Goal: Task Accomplishment & Management: Manage account settings

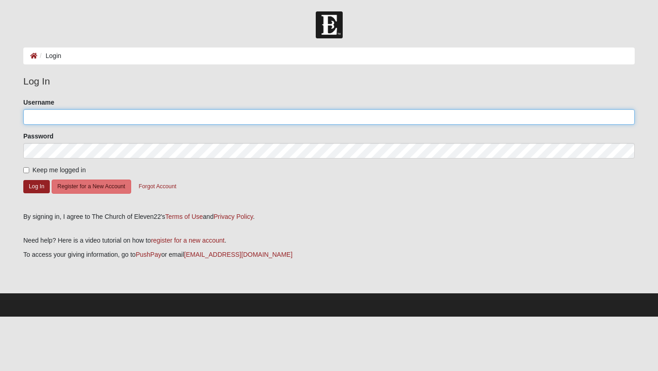
click at [49, 113] on input "Username" at bounding box center [329, 117] width 612 height 16
type input "angiemc1971"
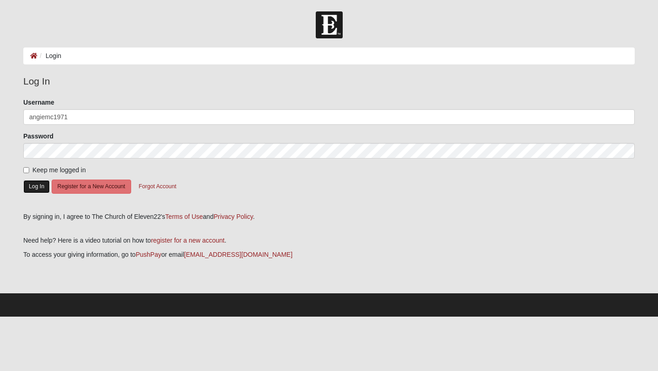
click at [43, 188] on button "Log In" at bounding box center [36, 186] width 27 height 13
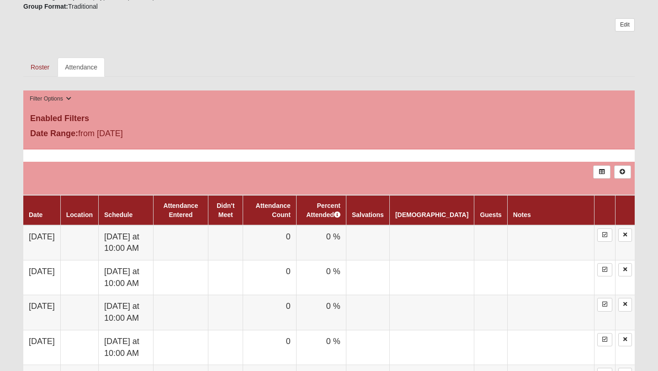
scroll to position [411, 0]
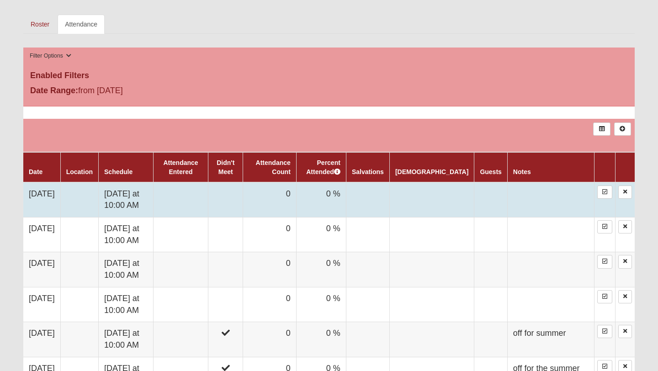
click at [197, 202] on td at bounding box center [180, 199] width 55 height 35
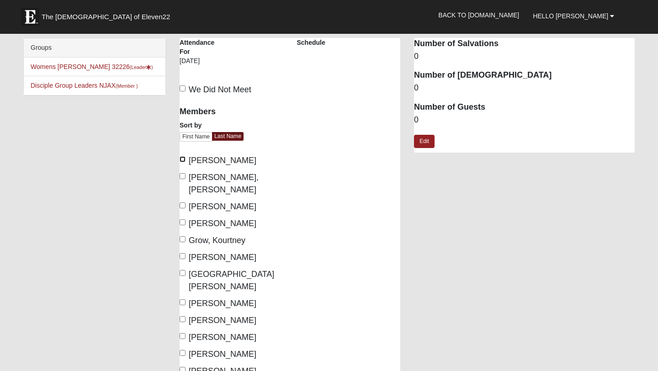
click at [183, 158] on input "[PERSON_NAME]" at bounding box center [183, 159] width 6 height 6
checkbox input "true"
click at [183, 176] on input "Curt, Cicilia" at bounding box center [183, 176] width 6 height 6
checkbox input "true"
click at [183, 270] on input "Lancaster, Tiffani" at bounding box center [183, 273] width 6 height 6
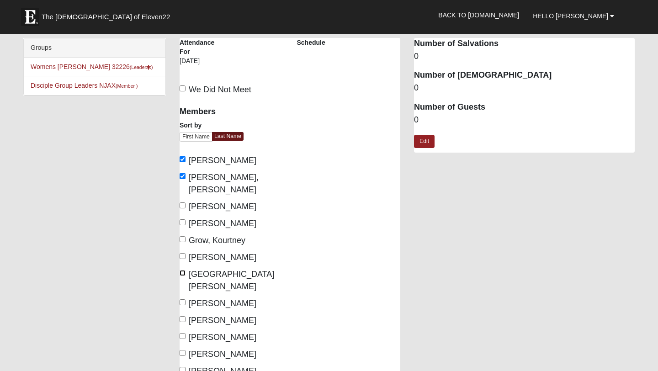
checkbox input "true"
click at [184, 316] on input "Mckenzie, Angie" at bounding box center [183, 319] width 6 height 6
checkbox input "true"
click at [183, 333] on input "Nash, Olivia" at bounding box center [183, 336] width 6 height 6
checkbox input "true"
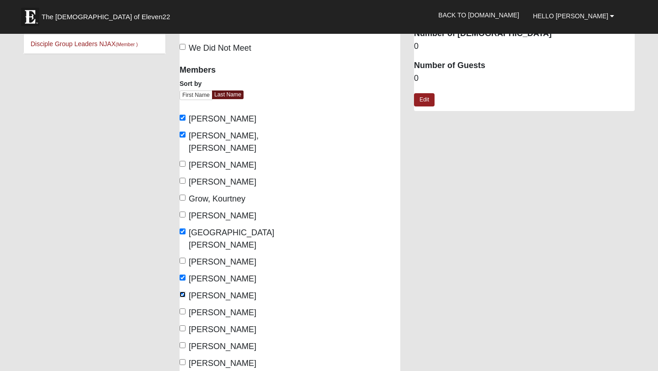
scroll to position [44, 0]
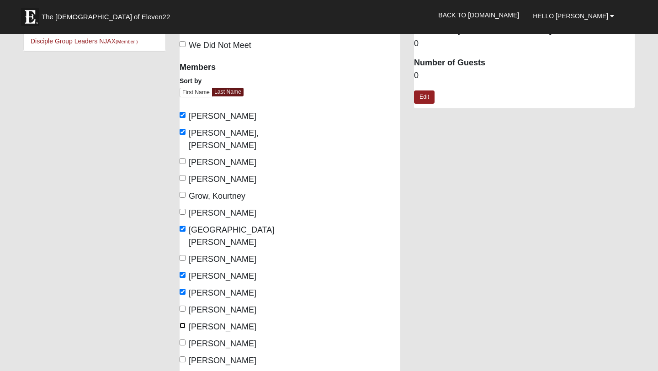
click at [183, 323] on input "Relkin, Peyton" at bounding box center [183, 326] width 6 height 6
checkbox input "true"
click at [183, 340] on input "Reyes, Wendy" at bounding box center [183, 343] width 6 height 6
checkbox input "true"
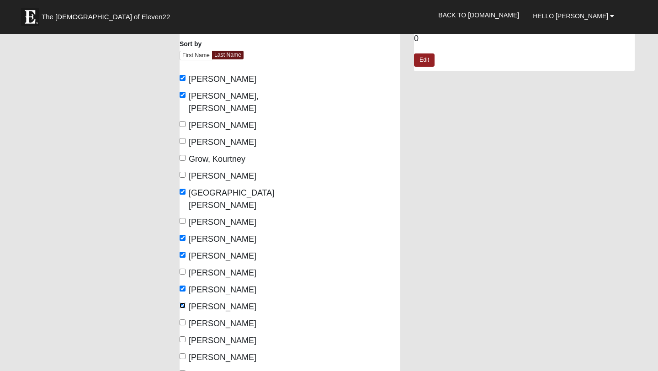
scroll to position [82, 0]
click at [183, 336] on input "Stott, Tina" at bounding box center [183, 339] width 6 height 6
checkbox input "true"
click at [184, 353] on input "Thomas, Patricia" at bounding box center [183, 356] width 6 height 6
checkbox input "true"
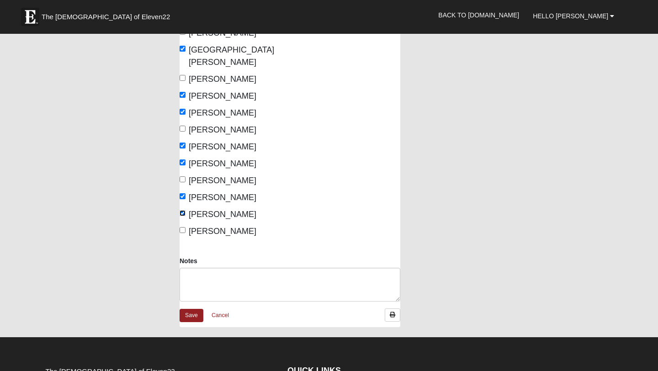
scroll to position [225, 0]
click at [197, 309] on link "Save" at bounding box center [192, 315] width 24 height 13
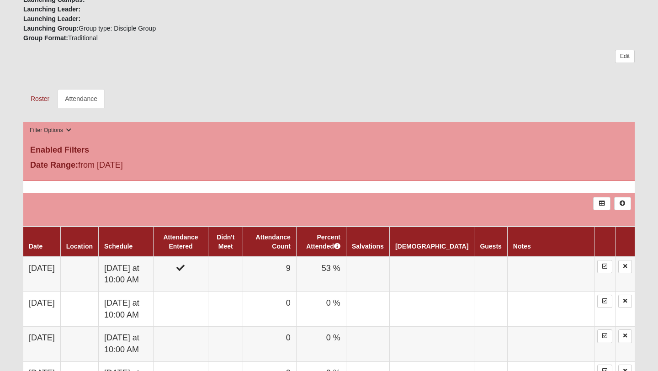
scroll to position [335, 0]
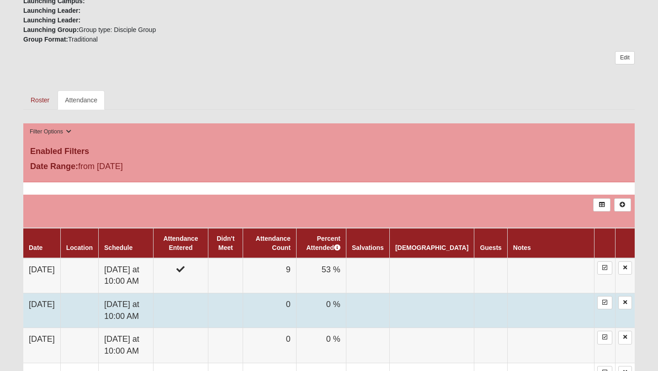
click at [208, 312] on td at bounding box center [180, 310] width 55 height 35
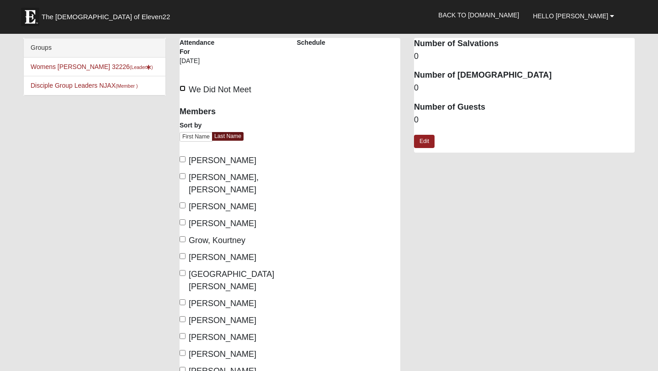
click at [184, 89] on input "We Did Not Meet" at bounding box center [183, 88] width 6 height 6
checkbox input "true"
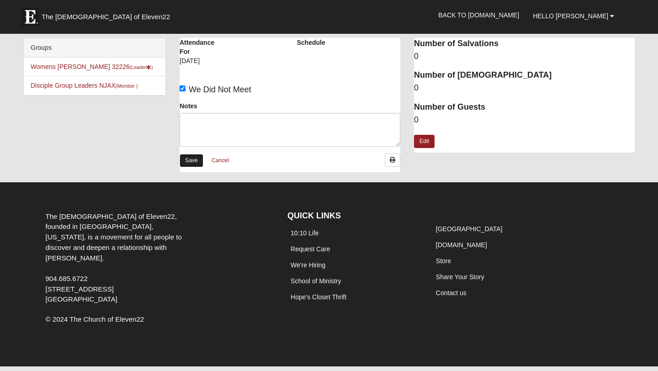
click at [191, 162] on link "Save" at bounding box center [192, 160] width 24 height 13
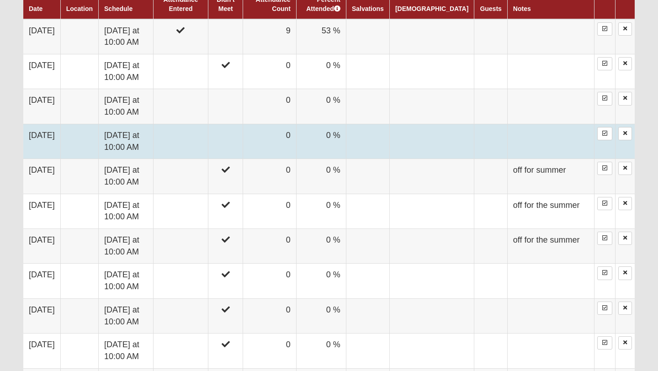
scroll to position [561, 0]
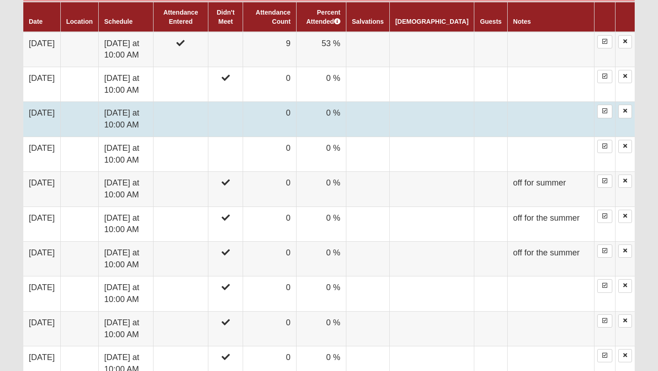
click at [243, 116] on td at bounding box center [225, 119] width 35 height 35
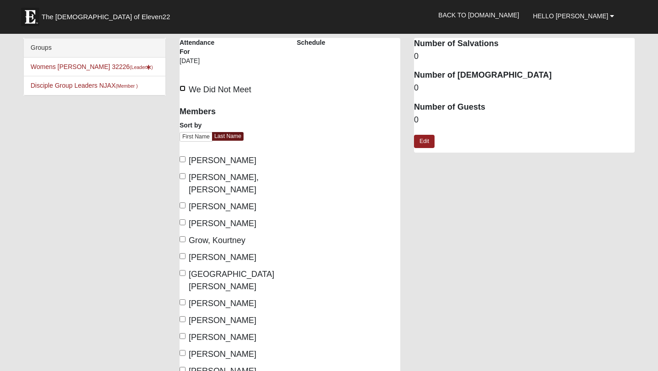
click at [181, 87] on input "We Did Not Meet" at bounding box center [183, 88] width 6 height 6
checkbox input "true"
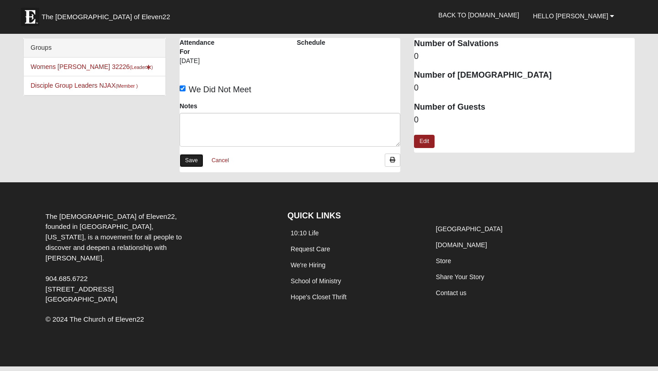
click at [195, 162] on link "Save" at bounding box center [192, 160] width 24 height 13
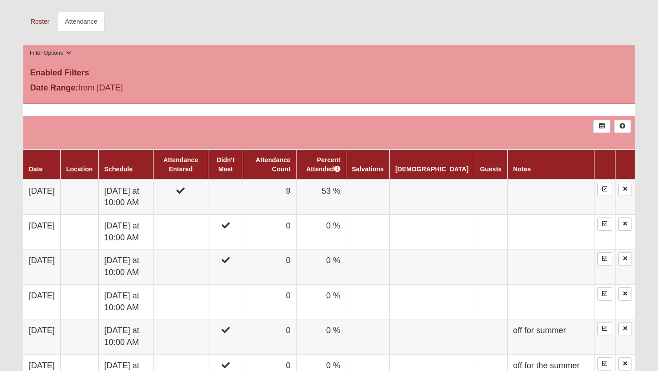
scroll to position [412, 0]
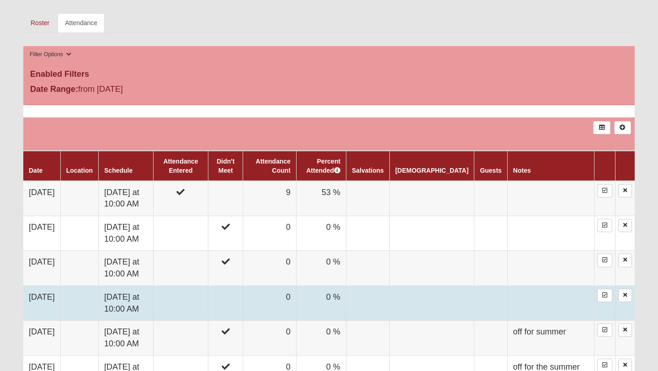
click at [243, 296] on td at bounding box center [225, 303] width 35 height 35
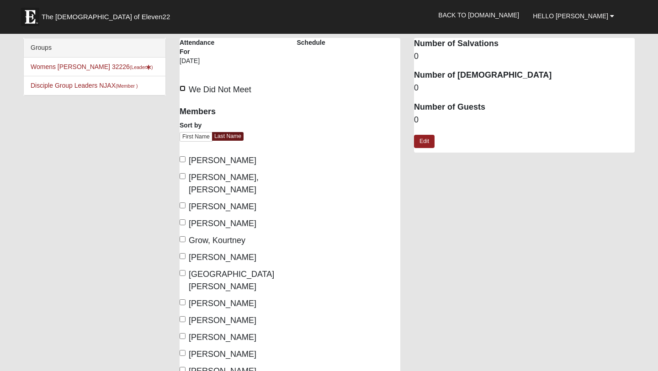
click at [183, 87] on input "We Did Not Meet" at bounding box center [183, 88] width 6 height 6
checkbox input "true"
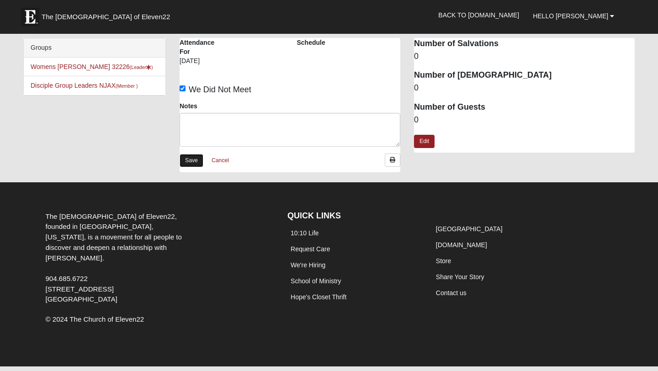
click at [194, 159] on link "Save" at bounding box center [192, 160] width 24 height 13
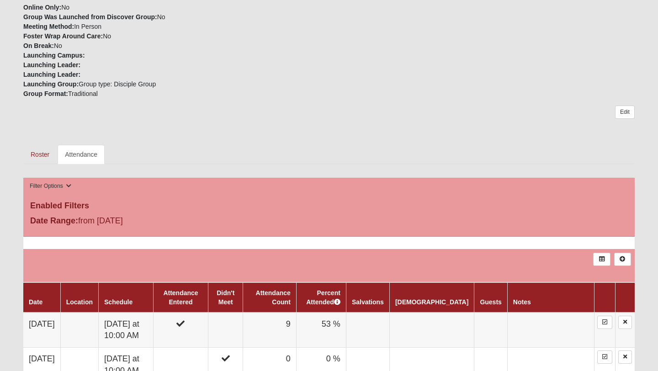
scroll to position [279, 0]
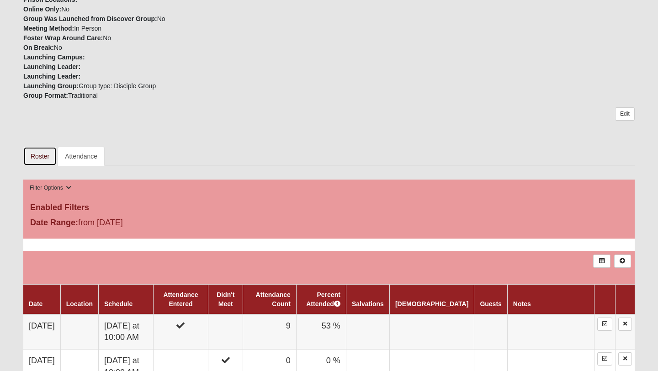
click at [44, 159] on link "Roster" at bounding box center [39, 156] width 33 height 19
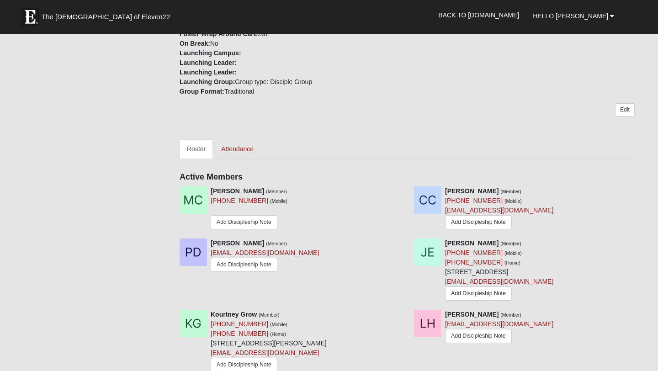
scroll to position [335, 0]
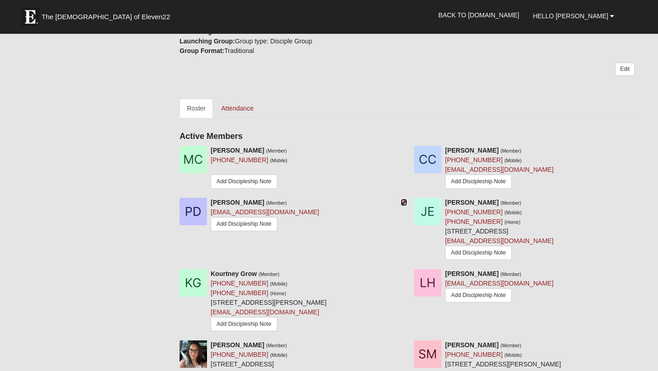
click at [405, 201] on icon at bounding box center [404, 202] width 6 height 6
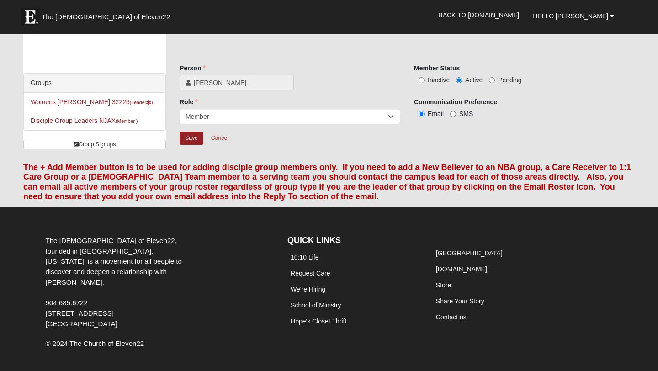
scroll to position [12, 0]
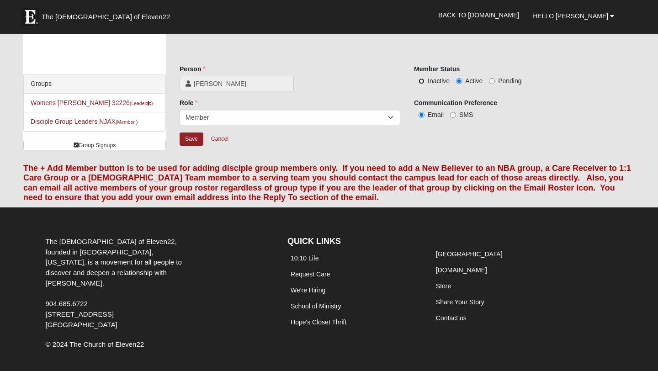
click at [422, 80] on input "Inactive" at bounding box center [422, 81] width 6 height 6
radio input "true"
click at [223, 116] on select "Leader [PERSON_NAME] Coach Member Campus Lead Future Leader" at bounding box center [290, 118] width 221 height 16
click at [195, 138] on input "Save" at bounding box center [192, 139] width 24 height 13
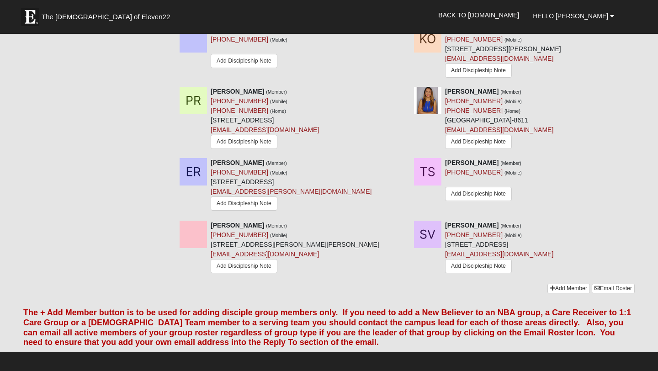
scroll to position [703, 0]
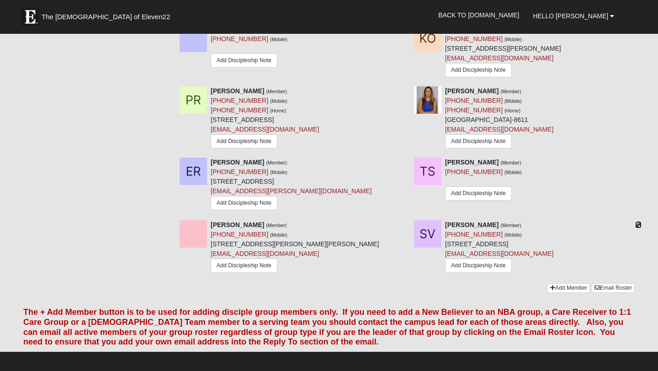
click at [637, 225] on icon at bounding box center [638, 225] width 6 height 6
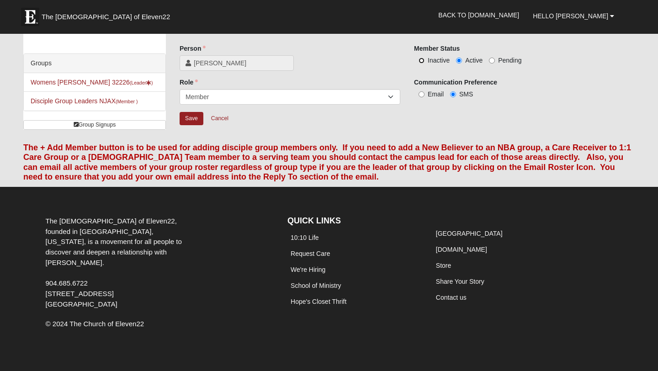
click at [422, 59] on input "Inactive" at bounding box center [422, 61] width 6 height 6
radio input "true"
click at [188, 117] on input "Save" at bounding box center [192, 118] width 24 height 13
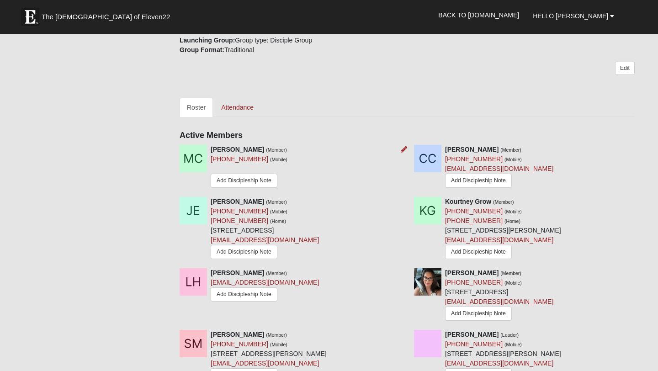
scroll to position [0, 0]
